Goal: Transaction & Acquisition: Download file/media

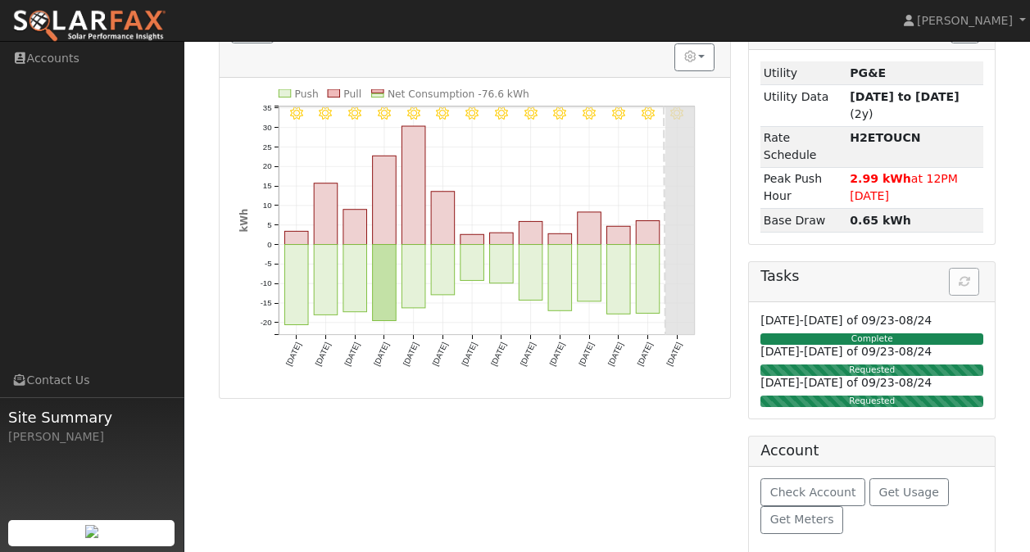
scroll to position [195, 0]
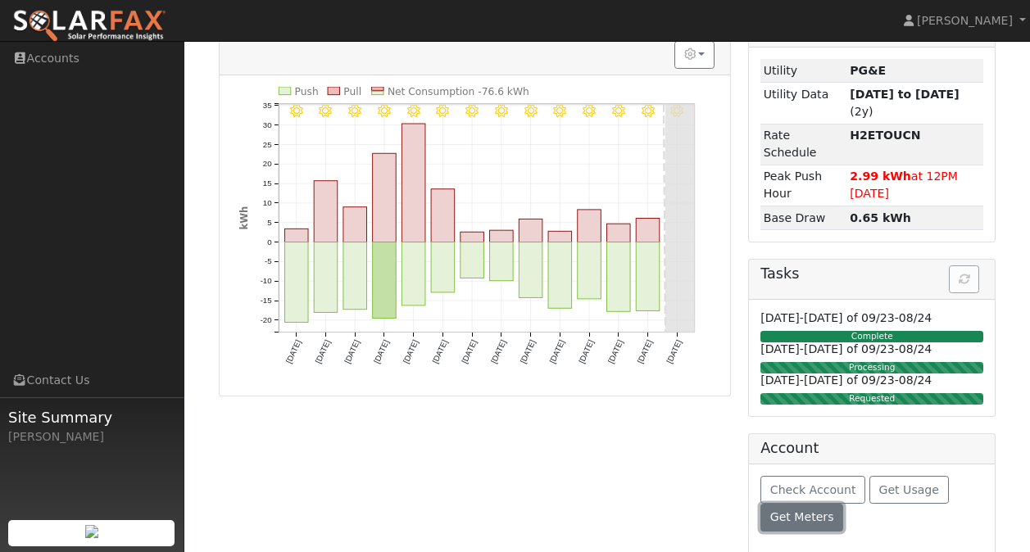
click at [799, 511] on span "Get Meters" at bounding box center [803, 517] width 64 height 13
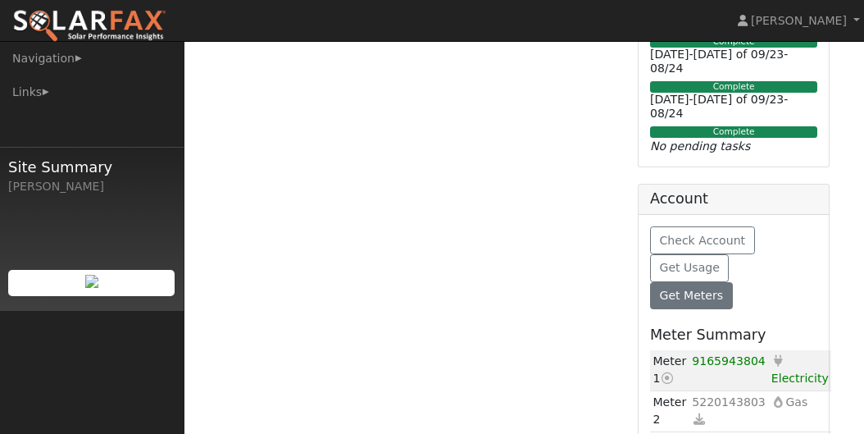
scroll to position [545, 0]
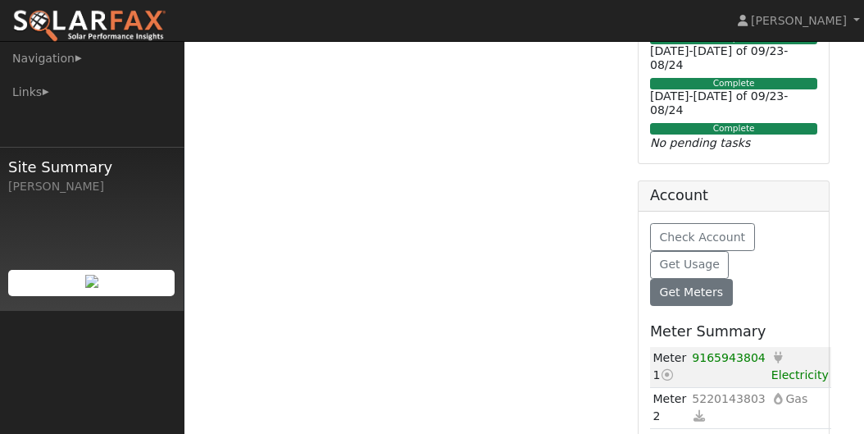
click at [669, 369] on icon at bounding box center [667, 374] width 15 height 11
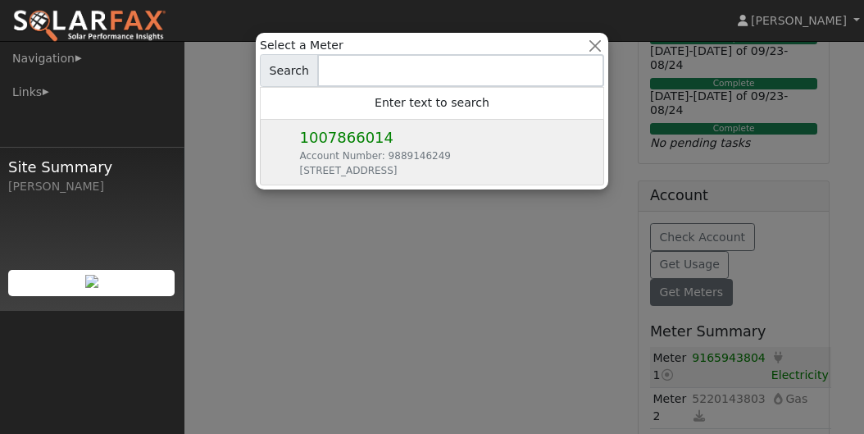
click at [668, 352] on div at bounding box center [432, 217] width 864 height 434
click at [589, 43] on button "button" at bounding box center [595, 45] width 17 height 17
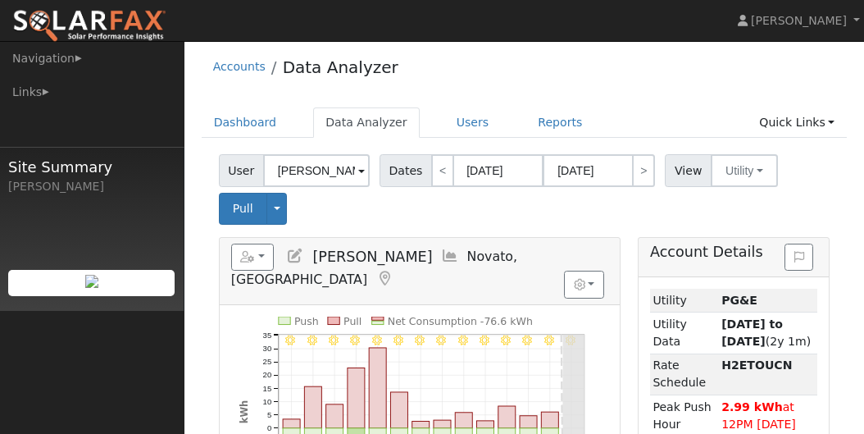
scroll to position [0, 0]
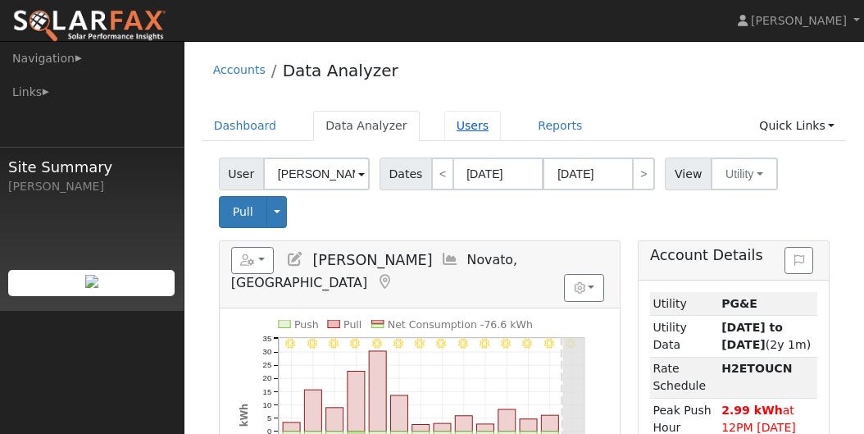
click at [447, 124] on link "Users" at bounding box center [472, 126] width 57 height 30
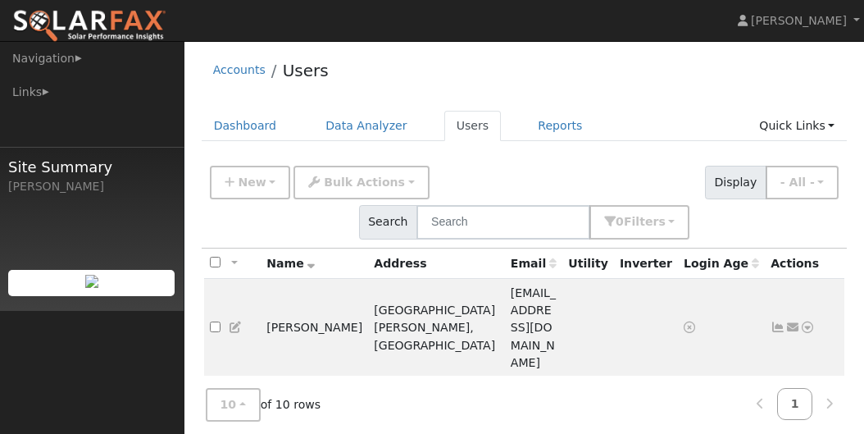
click at [509, 89] on div "Accounts Users" at bounding box center [525, 74] width 646 height 50
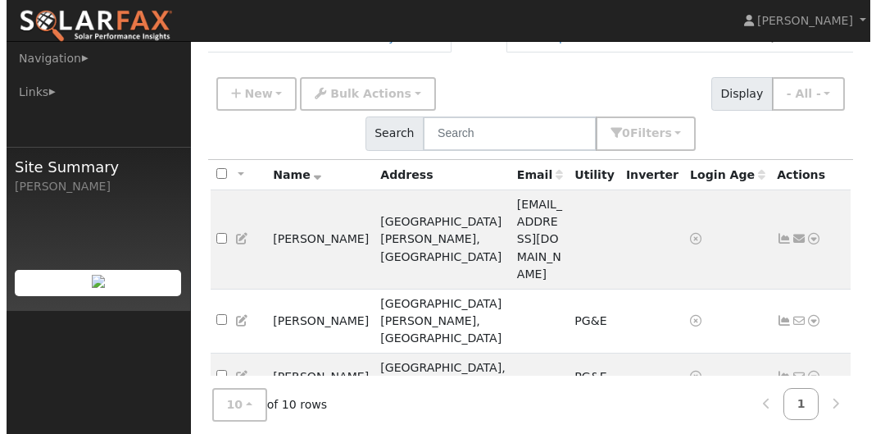
scroll to position [164, 0]
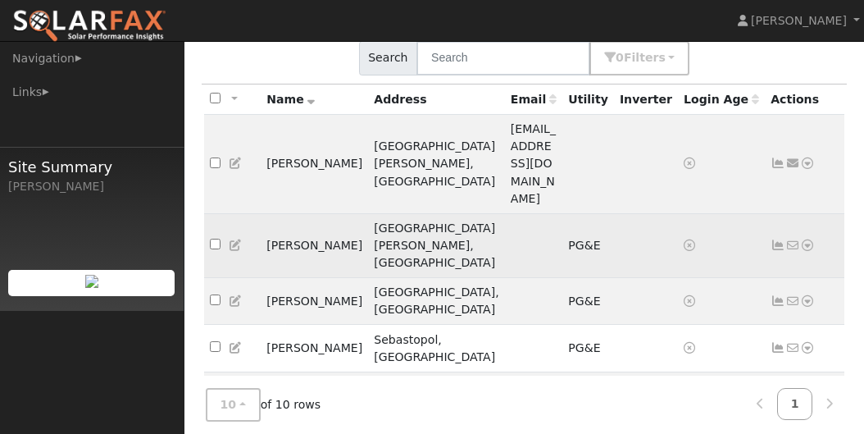
click at [807, 239] on icon at bounding box center [807, 244] width 15 height 11
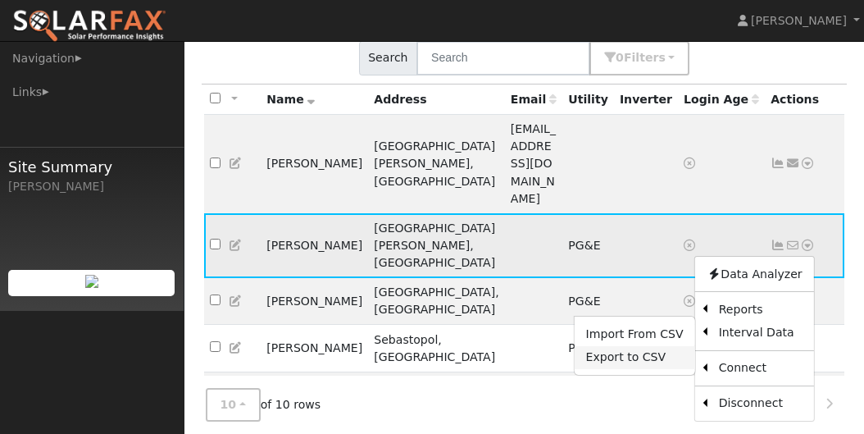
click at [625, 346] on link "Export to CSV" at bounding box center [635, 357] width 120 height 23
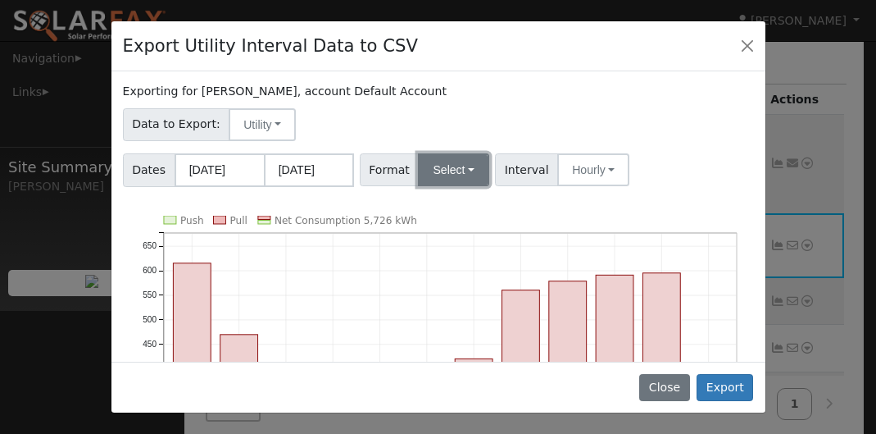
click at [458, 172] on button "Select" at bounding box center [453, 169] width 71 height 33
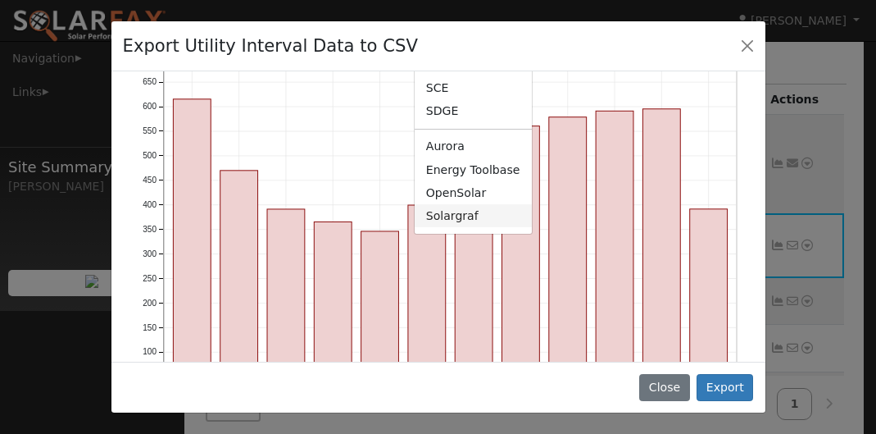
click at [455, 219] on link "Solargraf" at bounding box center [473, 215] width 117 height 23
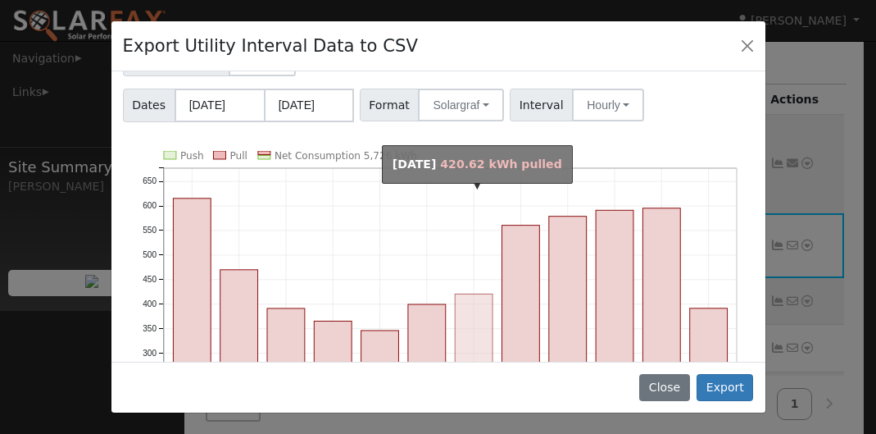
scroll to position [0, 0]
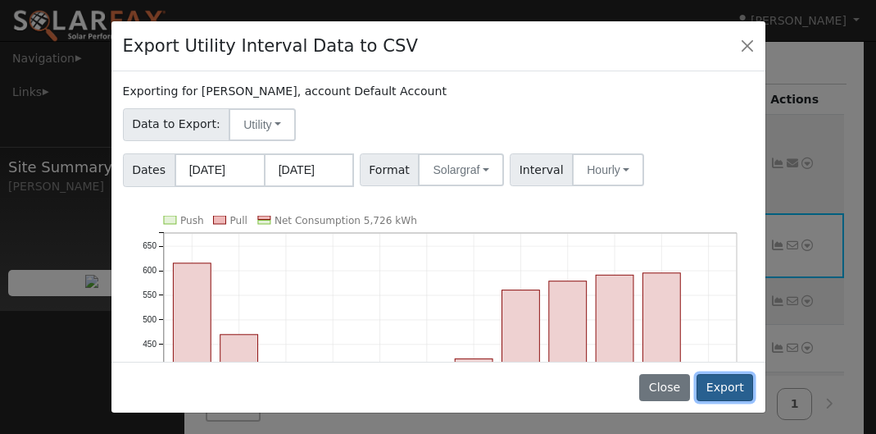
click at [731, 385] on button "Export" at bounding box center [725, 388] width 57 height 28
